Goal: Find specific page/section: Find specific page/section

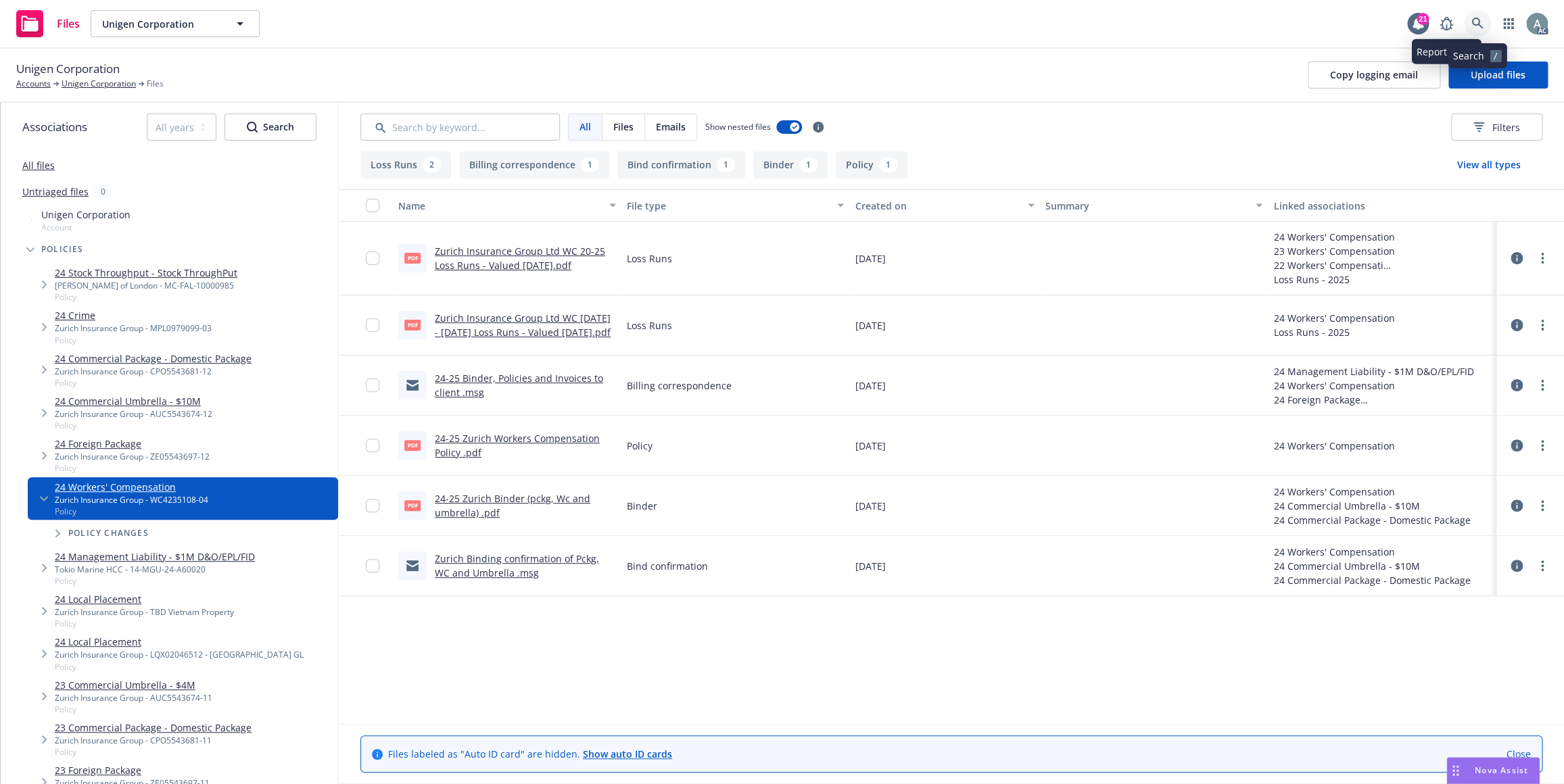
click at [1477, 25] on icon at bounding box center [1477, 23] width 11 height 11
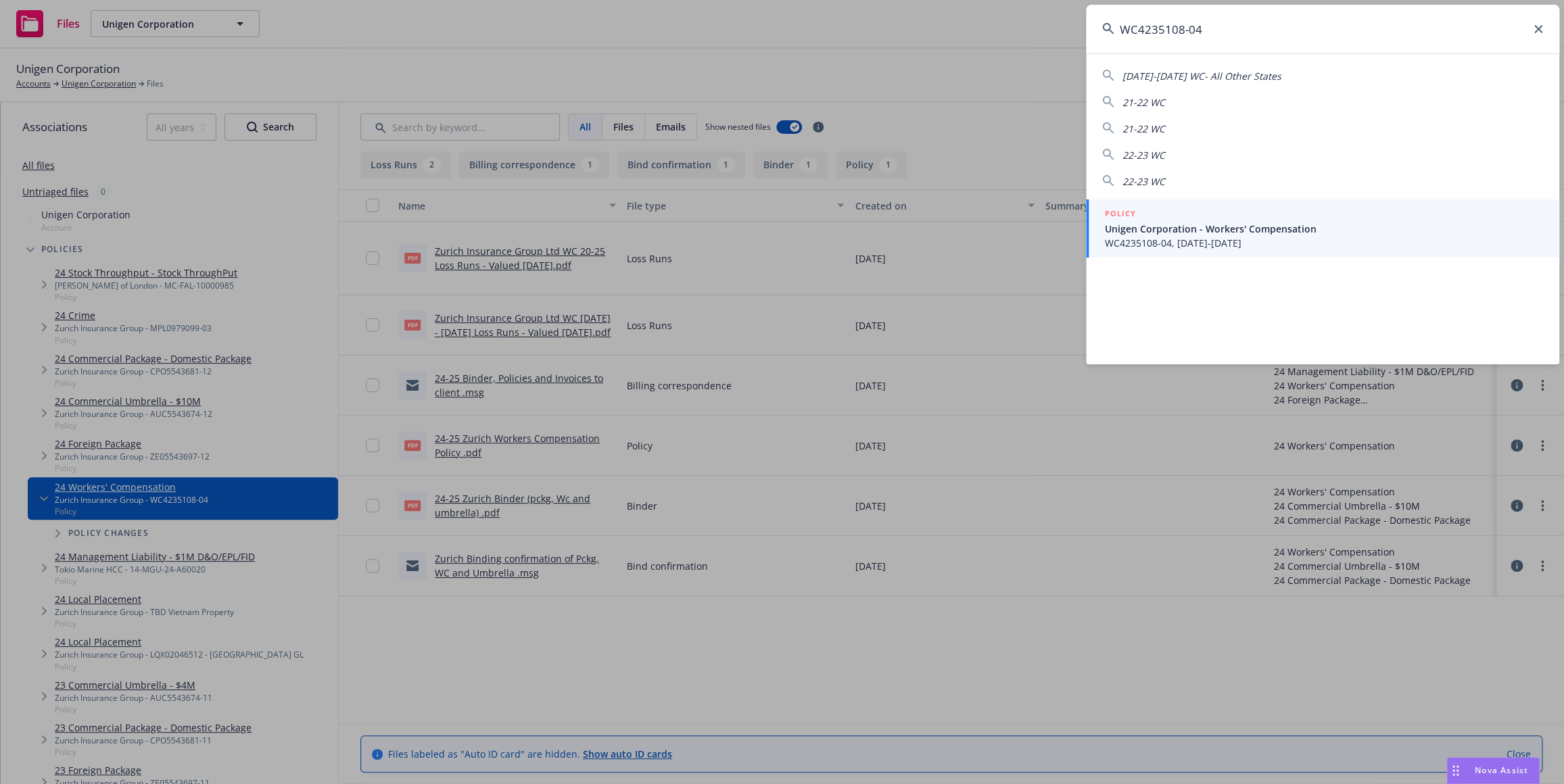
type input "WC4235108-04"
click at [1258, 239] on span "WC4235108-04, [DATE]-[DATE]" at bounding box center [1324, 243] width 438 height 14
